Goal: Navigation & Orientation: Go to known website

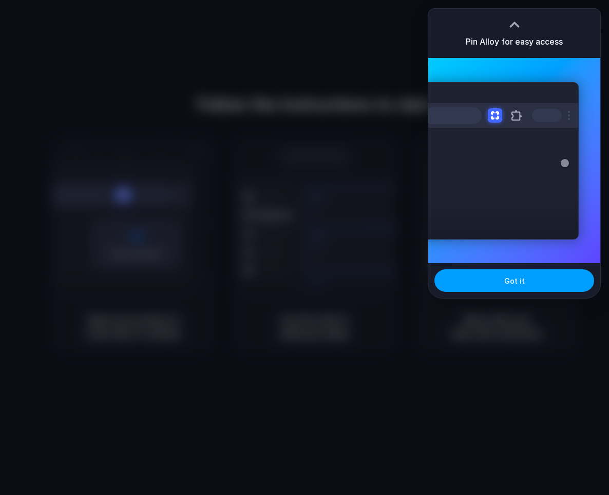
click at [514, 285] on span "Got it" at bounding box center [514, 281] width 21 height 11
